Goal: Check status: Check status

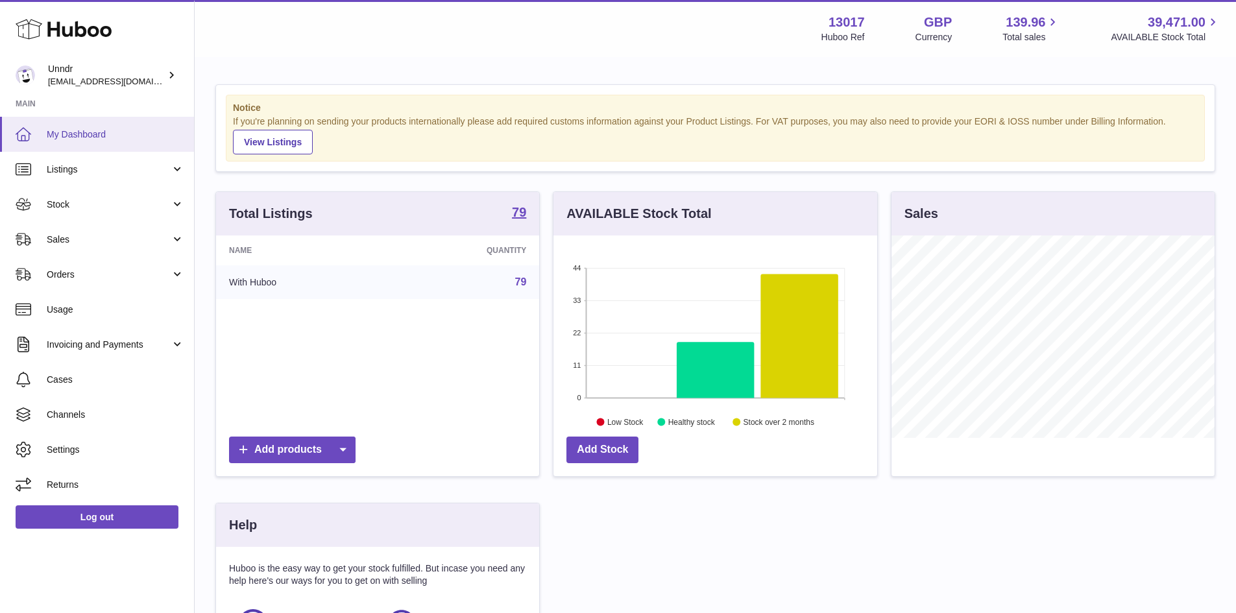
scroll to position [202, 324]
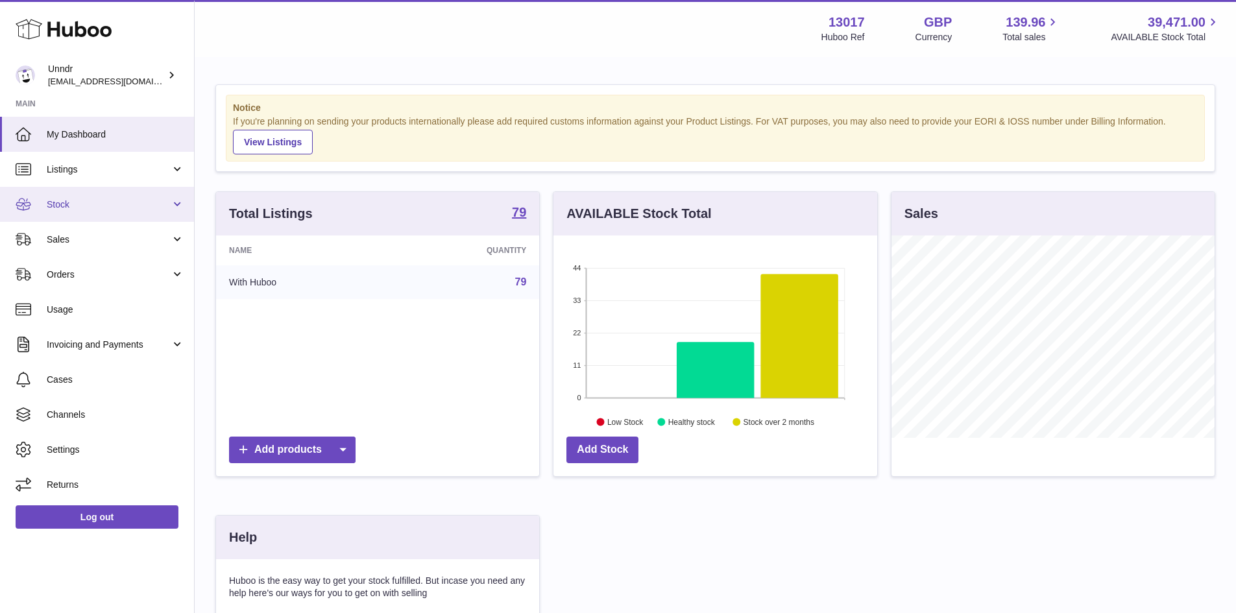
click at [116, 206] on span "Stock" at bounding box center [109, 205] width 124 height 12
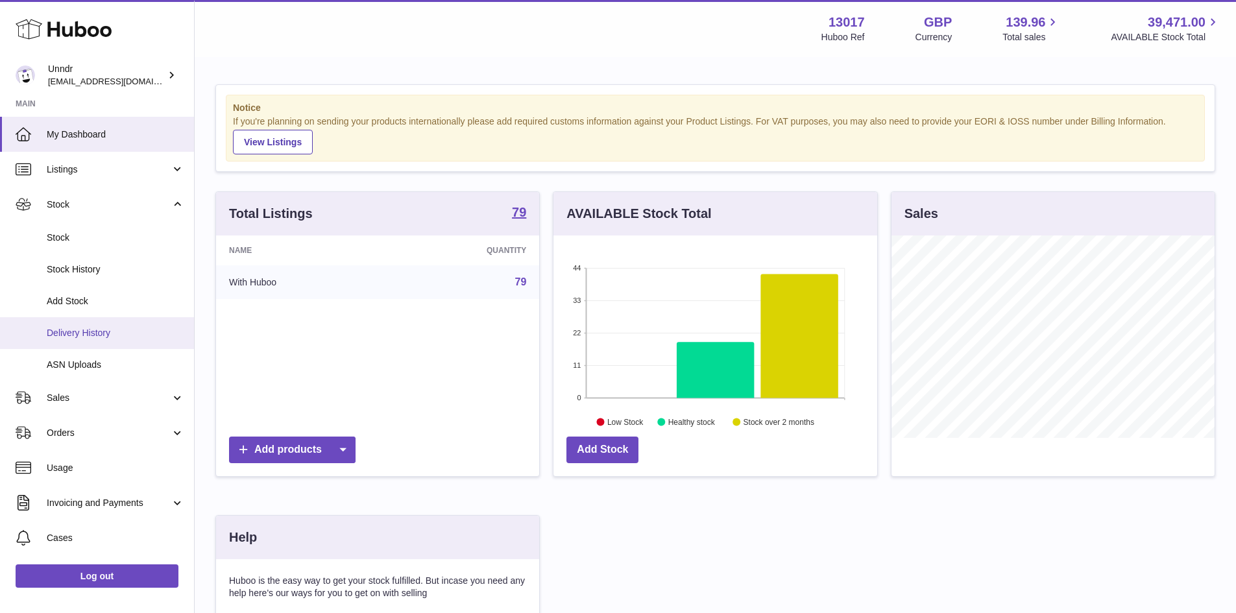
click at [97, 327] on span "Delivery History" at bounding box center [116, 333] width 138 height 12
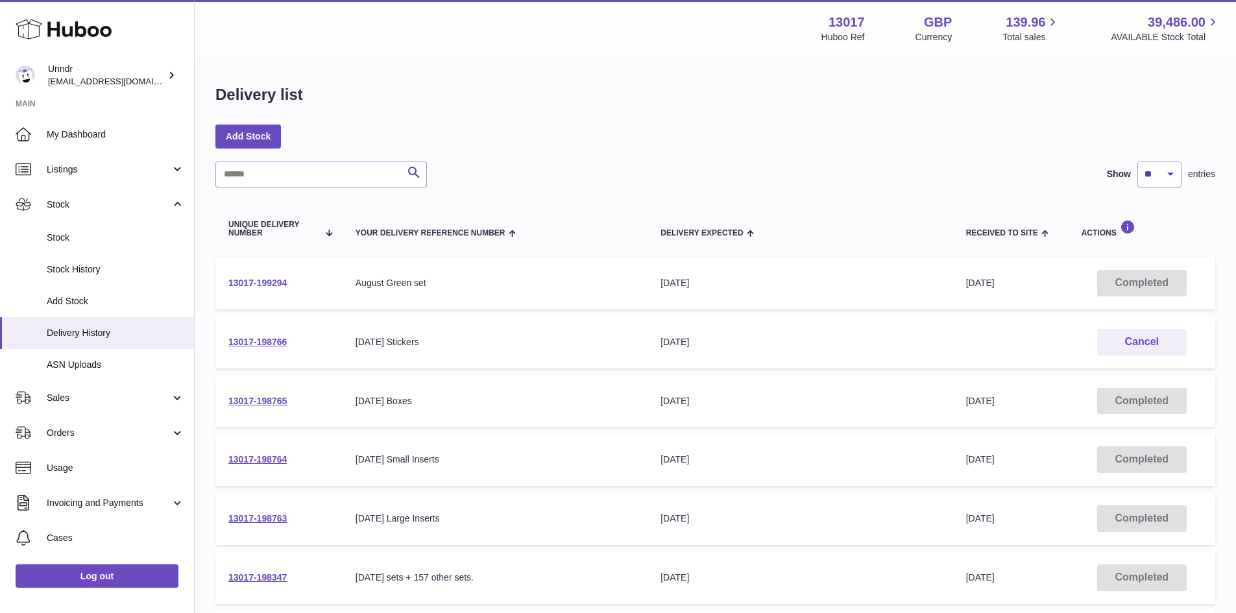
click at [267, 281] on link "13017-199294" at bounding box center [257, 283] width 58 height 10
click at [776, 123] on div "Delivery list Add Stock Search Show ** ** ** *** entries Unique Delivery Number…" at bounding box center [716, 481] width 1042 height 847
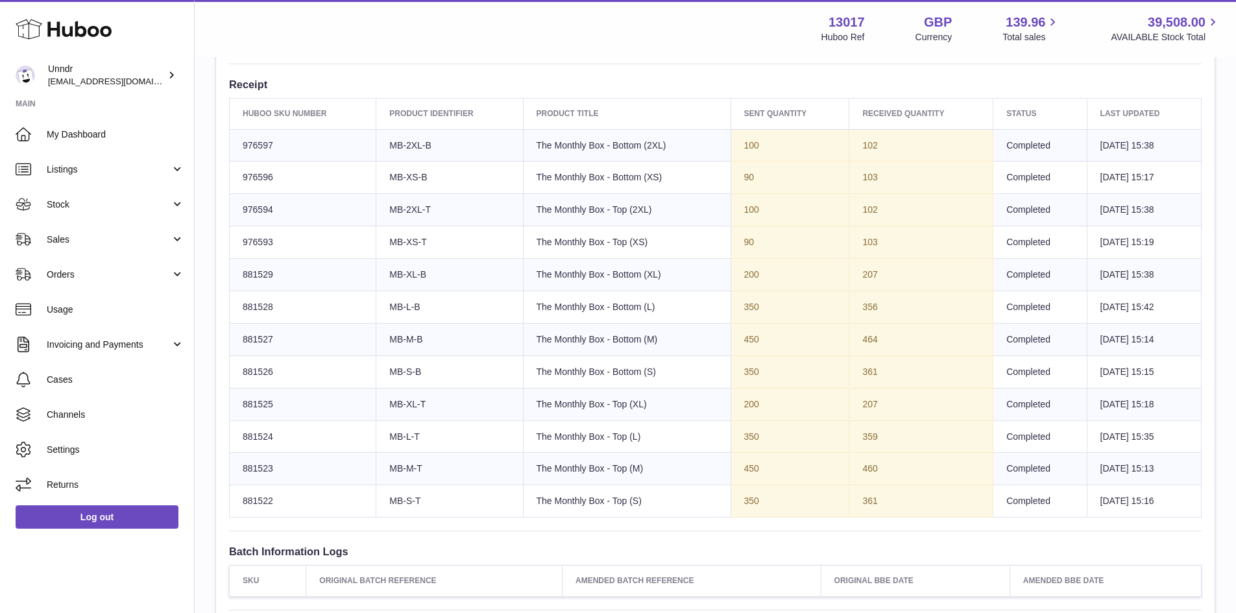
scroll to position [519, 0]
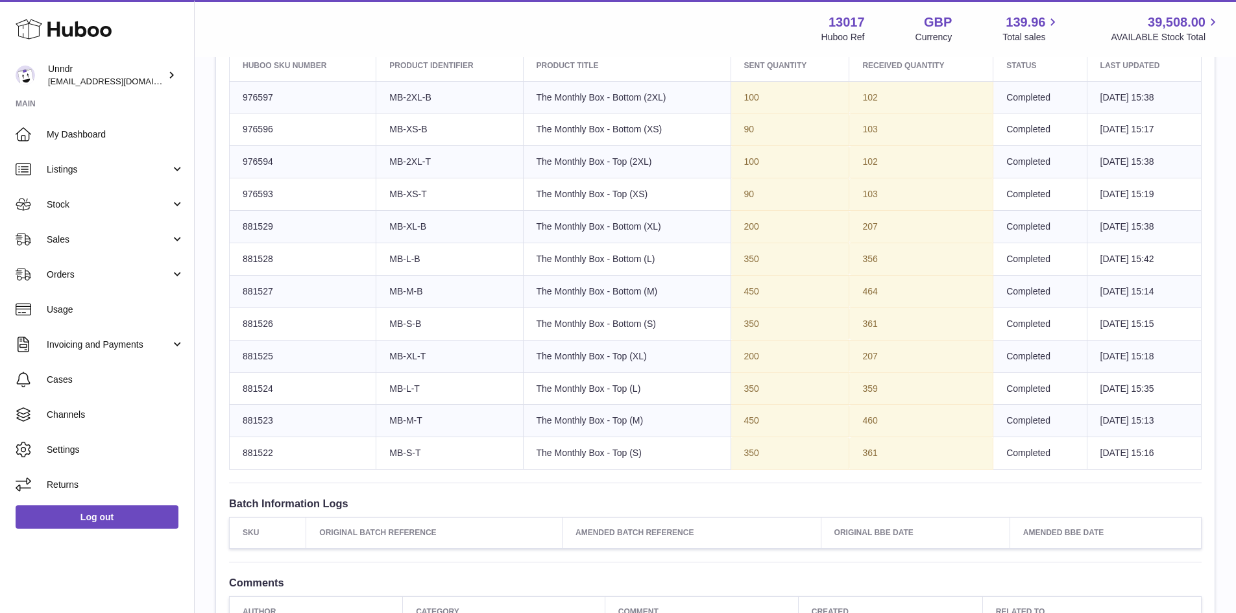
drag, startPoint x: 713, startPoint y: 95, endPoint x: 870, endPoint y: 195, distance: 186.7
click at [870, 195] on tbody "Huboo SKU Number 976597 Client Identifier MB-2XL-B Product title The Monthly Bo…" at bounding box center [716, 275] width 972 height 389
drag, startPoint x: 731, startPoint y: 233, endPoint x: 851, endPoint y: 469, distance: 265.3
click at [851, 469] on div "Site Info: 13017-199294 Unit 2, Interplex 16 Ash Ridge Road Bradley Stoke BS32 …" at bounding box center [715, 126] width 999 height 1034
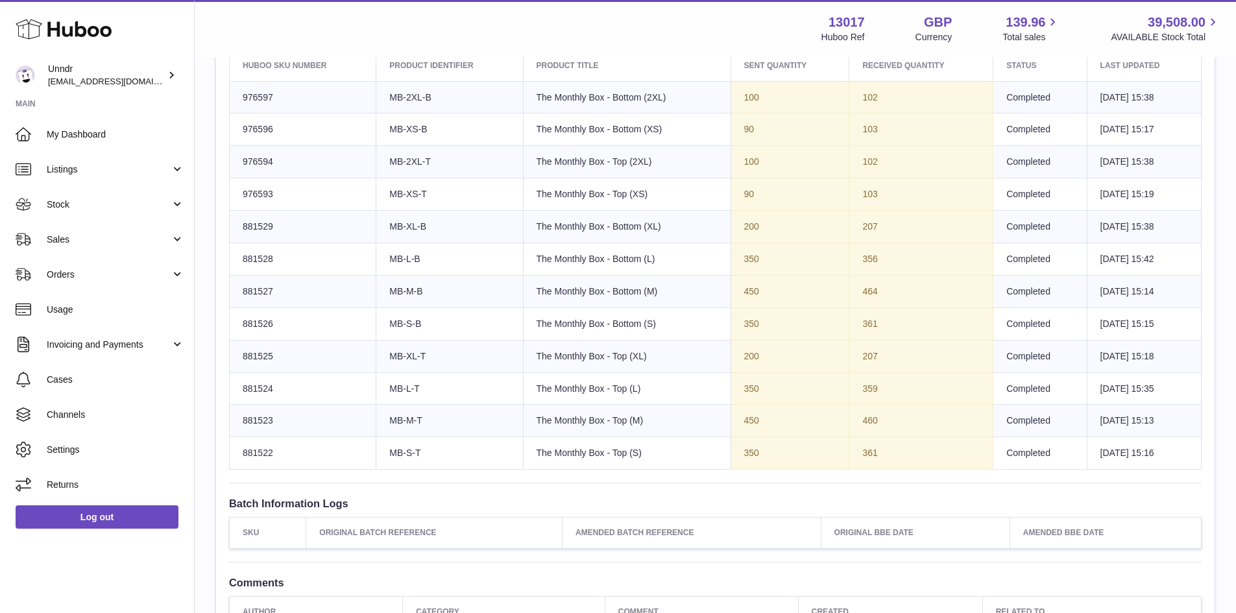
scroll to position [260, 0]
